Goal: Complete application form: Complete application form

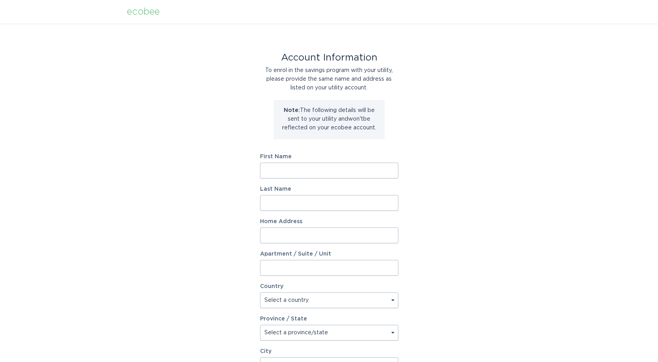
click at [340, 168] on input "First Name" at bounding box center [329, 170] width 138 height 16
